Goal: Use online tool/utility: Utilize a website feature to perform a specific function

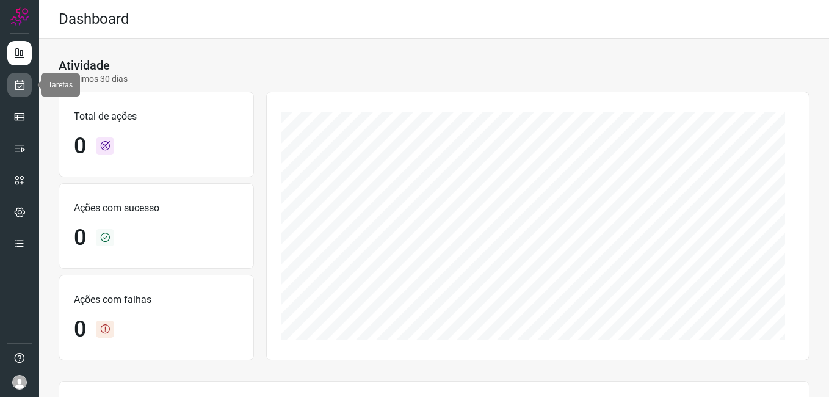
click at [27, 90] on link at bounding box center [19, 85] width 24 height 24
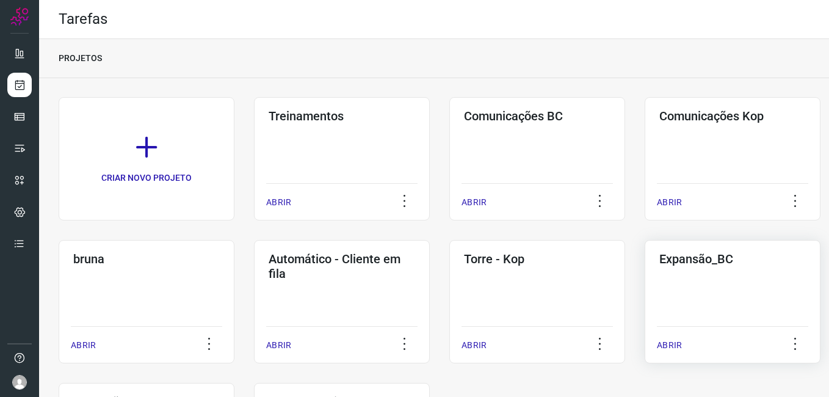
click at [696, 300] on div "Expansão_BC ABRIR" at bounding box center [733, 301] width 176 height 123
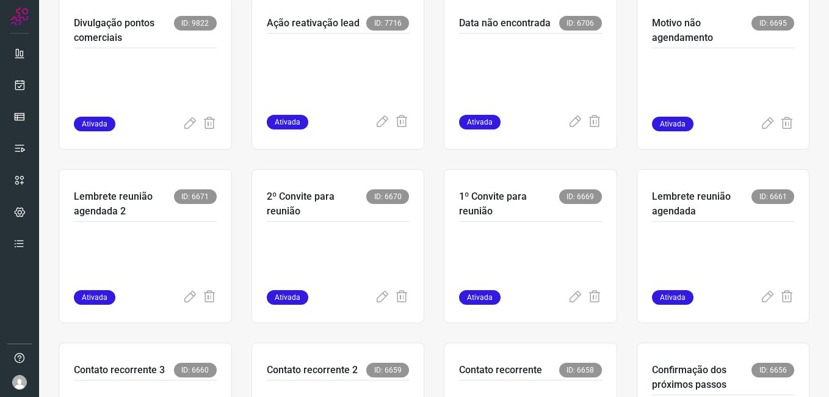
scroll to position [305, 0]
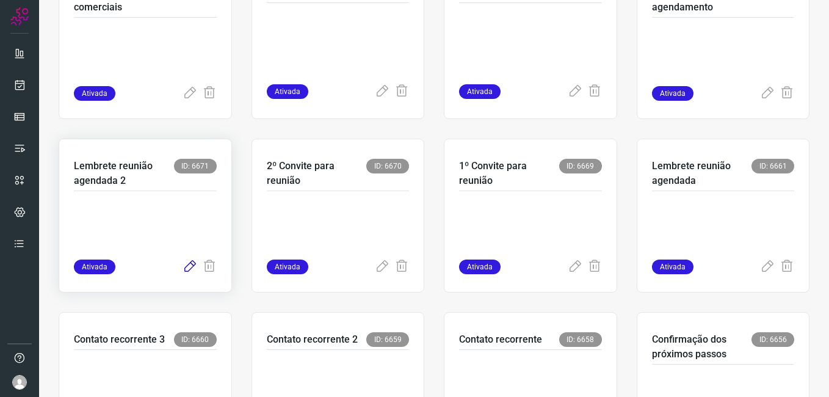
click at [183, 264] on icon at bounding box center [190, 267] width 15 height 15
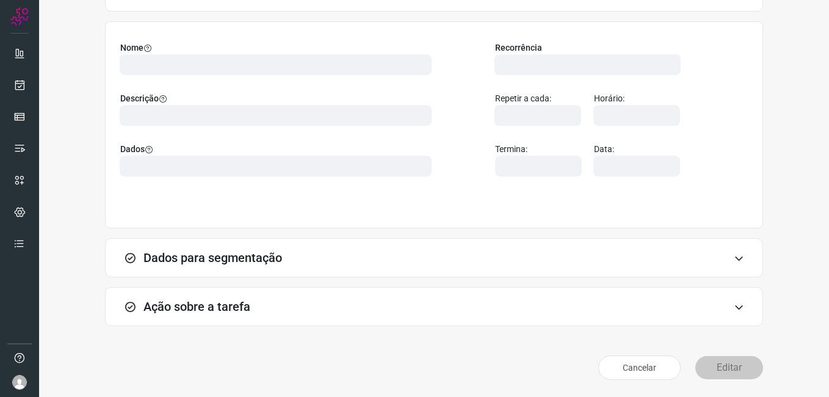
scroll to position [80, 0]
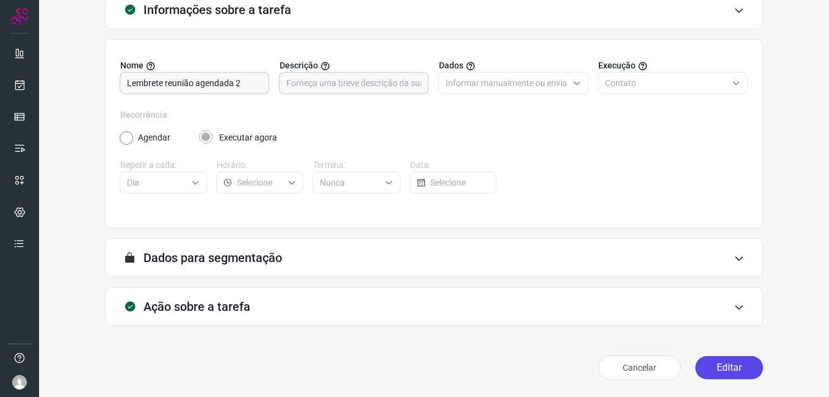
click at [703, 368] on button "Editar" at bounding box center [729, 367] width 68 height 23
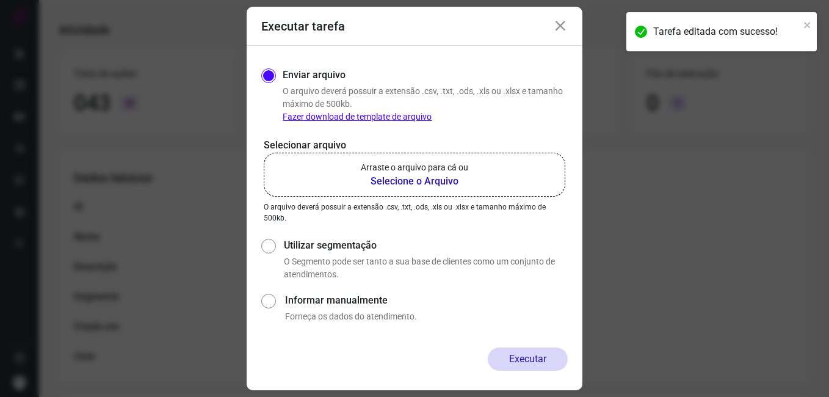
click at [410, 182] on b "Selecione o Arquivo" at bounding box center [414, 181] width 107 height 15
click at [0, 0] on input "Arraste o arquivo para cá ou Selecione o Arquivo" at bounding box center [0, 0] width 0 height 0
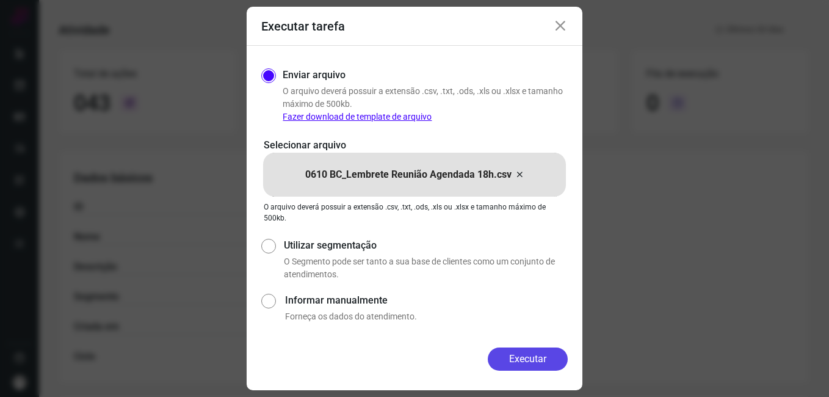
click at [531, 357] on button "Executar" at bounding box center [528, 358] width 80 height 23
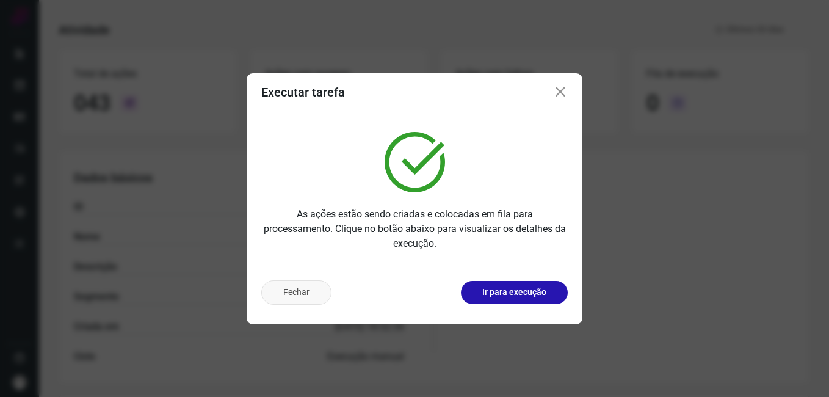
click at [301, 294] on button "Fechar" at bounding box center [296, 292] width 70 height 24
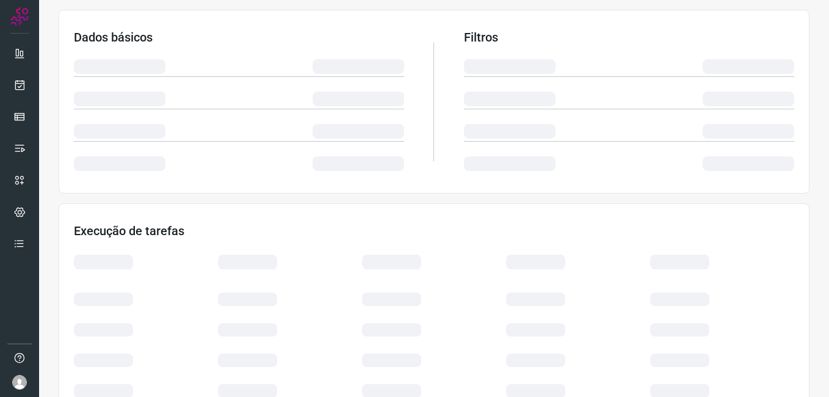
scroll to position [244, 0]
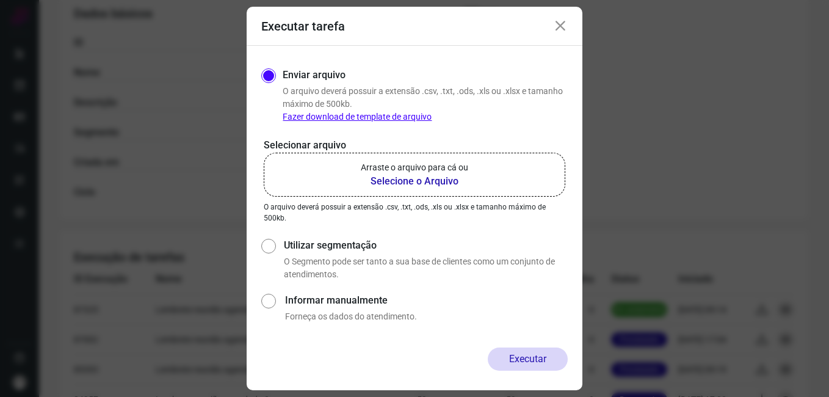
click at [567, 29] on icon at bounding box center [560, 26] width 15 height 15
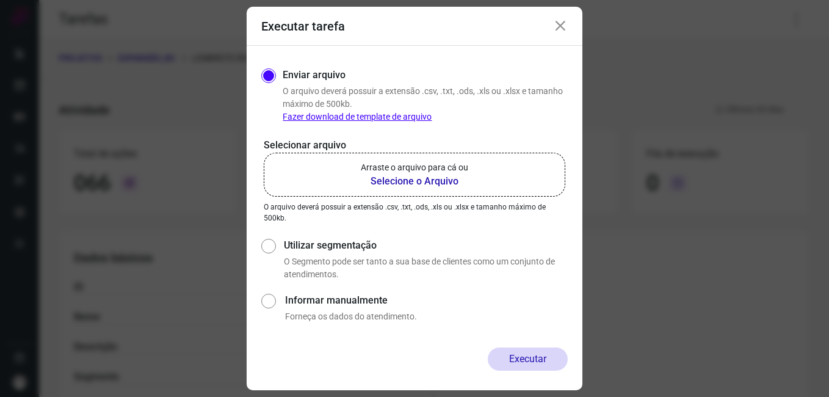
click at [567, 23] on icon at bounding box center [560, 26] width 15 height 15
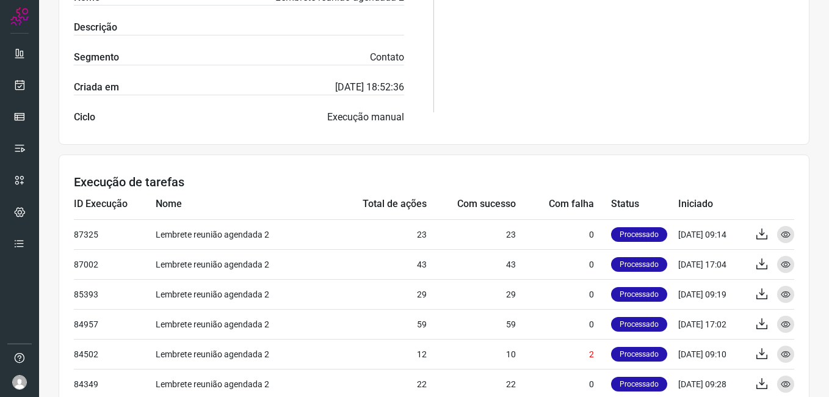
scroll to position [427, 0]
